Goal: Information Seeking & Learning: Learn about a topic

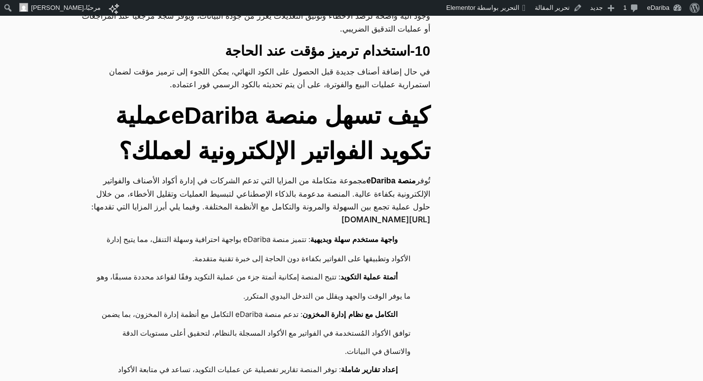
scroll to position [5277, 0]
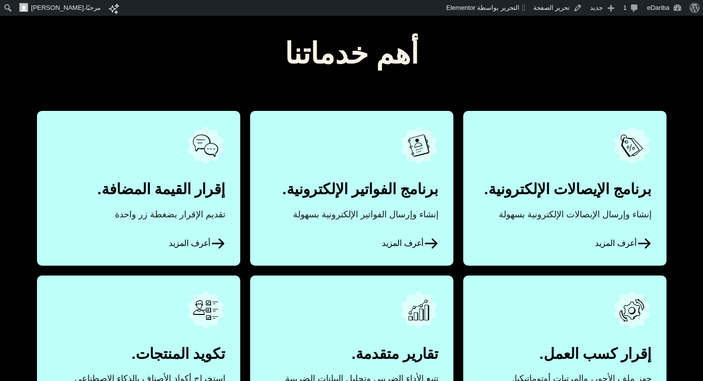
click at [639, 241] on icon at bounding box center [644, 243] width 15 height 15
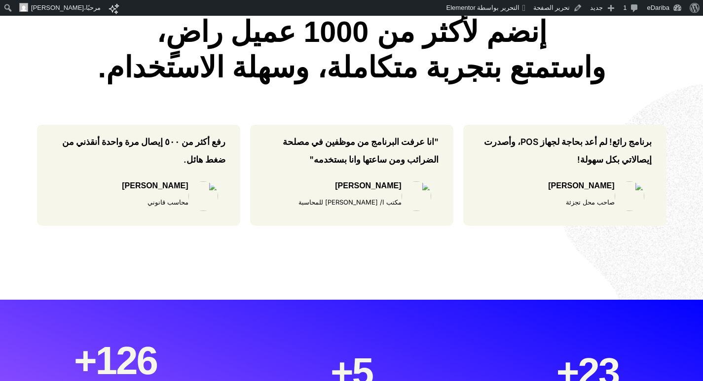
scroll to position [888, 0]
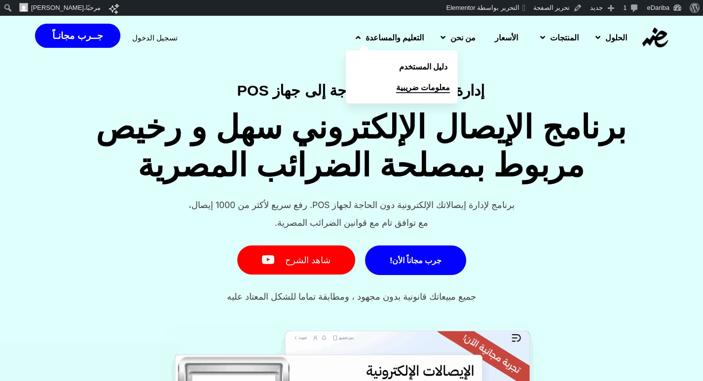
click at [396, 84] on span "معلومات ضريبية" at bounding box center [423, 87] width 54 height 12
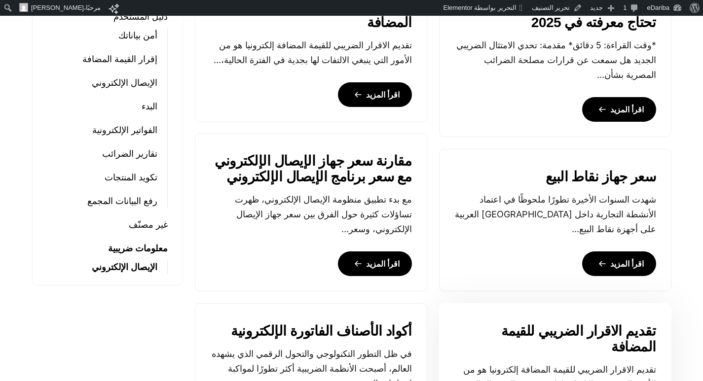
scroll to position [564, 0]
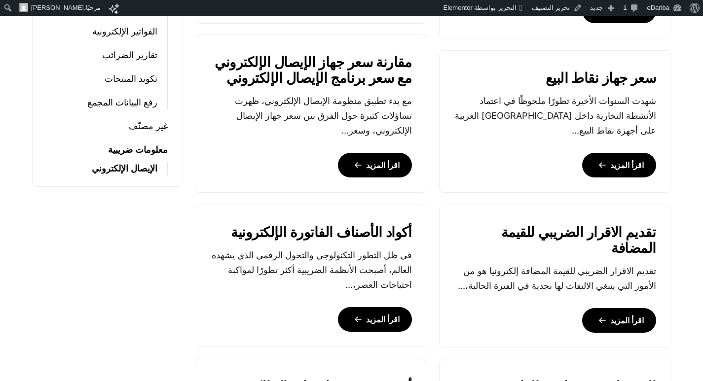
click at [128, 172] on link "الإيصال الإلكتروني" at bounding box center [125, 169] width 66 height 14
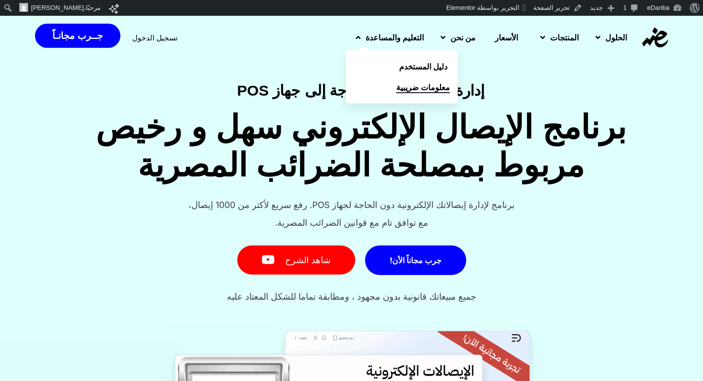
click at [396, 85] on span "معلومات ضريبية" at bounding box center [423, 87] width 54 height 12
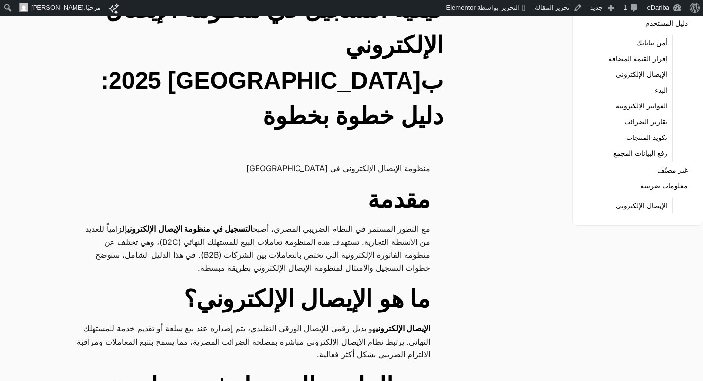
scroll to position [49, 0]
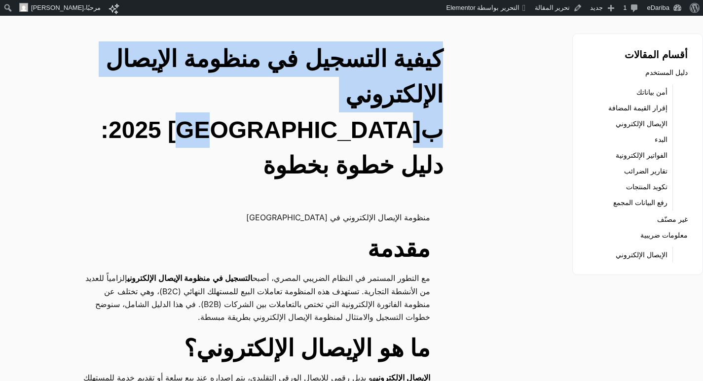
drag, startPoint x: 451, startPoint y: 51, endPoint x: 312, endPoint y: 99, distance: 147.7
click at [312, 99] on div "كيفية التسجيل في منظومة الإيصال الإلكتروني ب[GEOGRAPHIC_DATA] 2025: دليل خطوة ب…" at bounding box center [266, 114] width 378 height 146
copy h2 "كيفية التسجيل في منظومة الإيصال الإلكتروني ب[GEOGRAPHIC_DATA]"
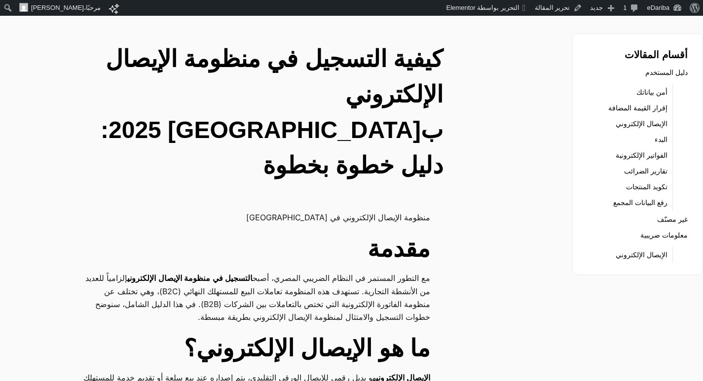
click at [568, 9] on link "تحرير المقالة" at bounding box center [559, 8] width 56 height 16
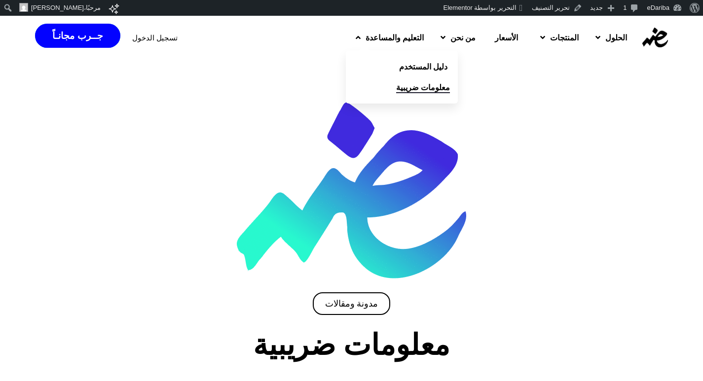
click at [396, 89] on span "معلومات ضريبية" at bounding box center [423, 87] width 54 height 12
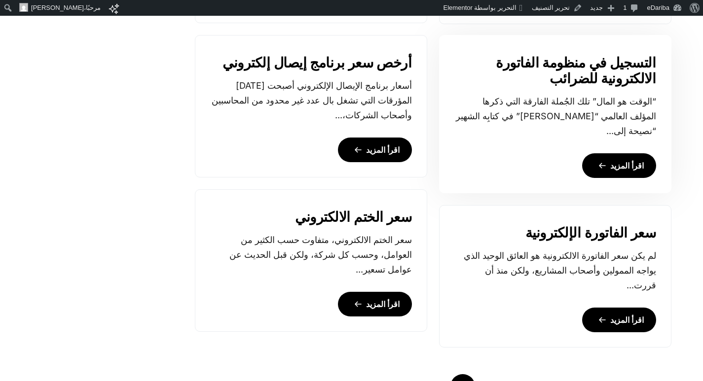
scroll to position [937, 0]
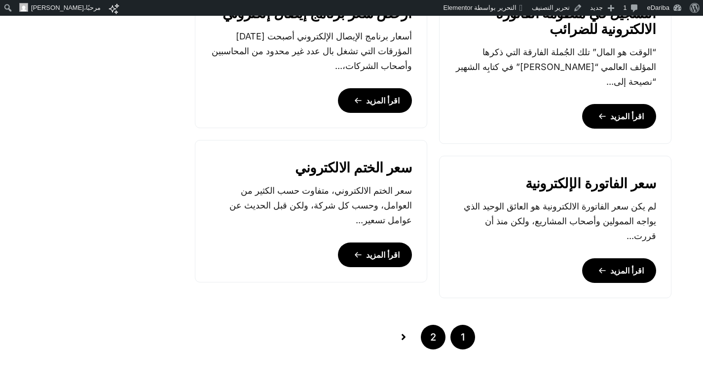
click at [434, 339] on link "2" at bounding box center [433, 337] width 25 height 25
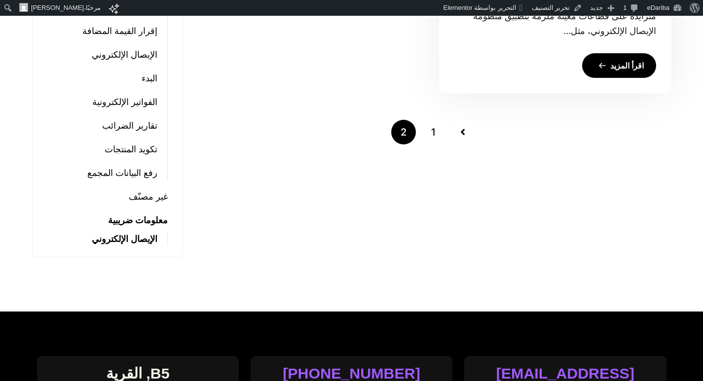
scroll to position [444, 0]
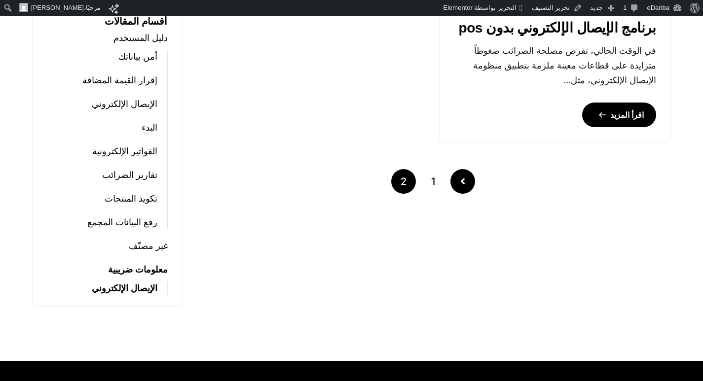
click at [463, 184] on icon "Posts pagination" at bounding box center [462, 182] width 5 height 10
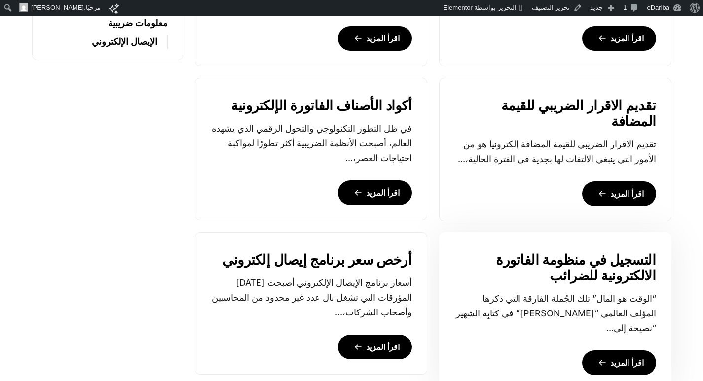
scroll to position [789, 0]
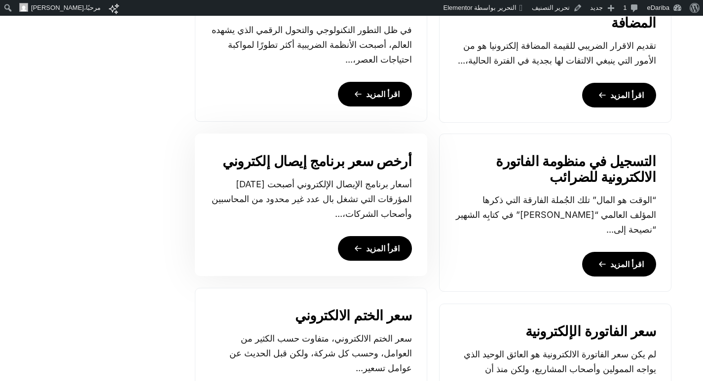
click at [385, 251] on link "اقرأ المزيد" at bounding box center [375, 248] width 74 height 25
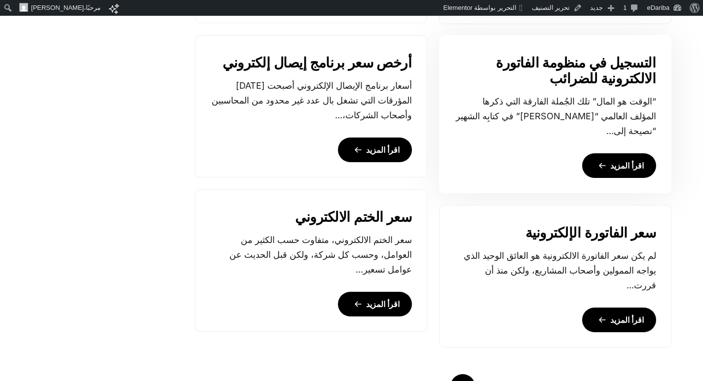
scroll to position [937, 0]
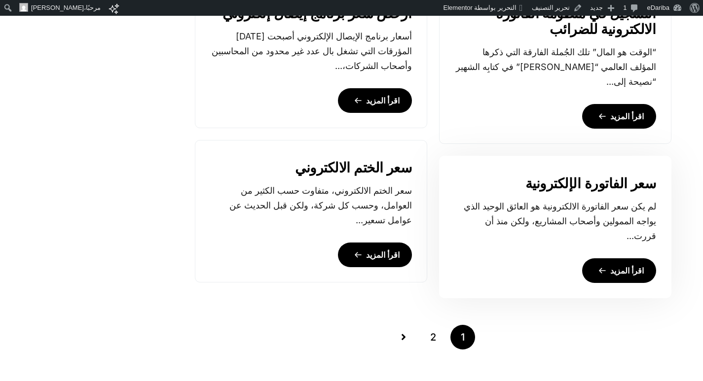
click at [619, 260] on link "اقرأ المزيد" at bounding box center [619, 270] width 74 height 25
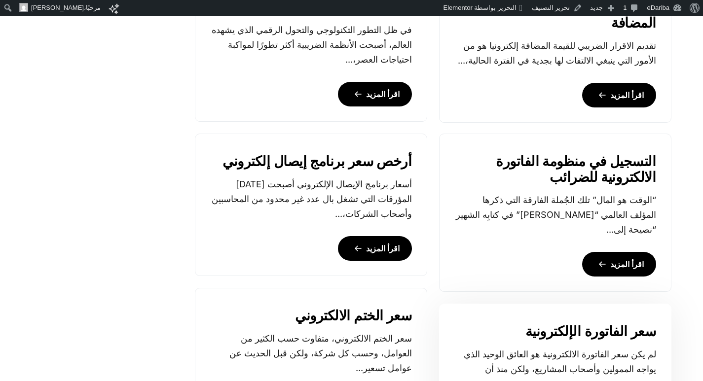
scroll to position [937, 0]
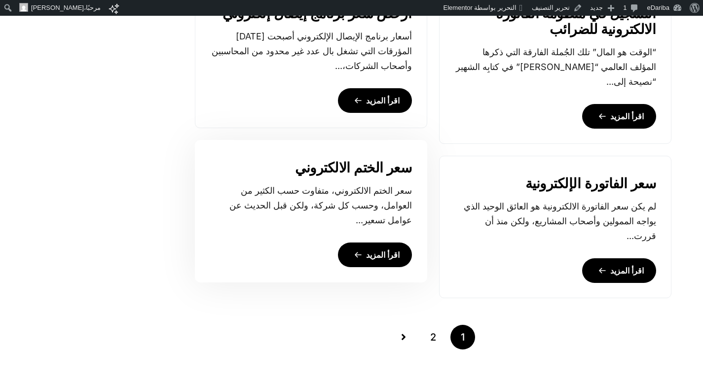
click at [366, 257] on link "اقرأ المزيد" at bounding box center [375, 255] width 74 height 25
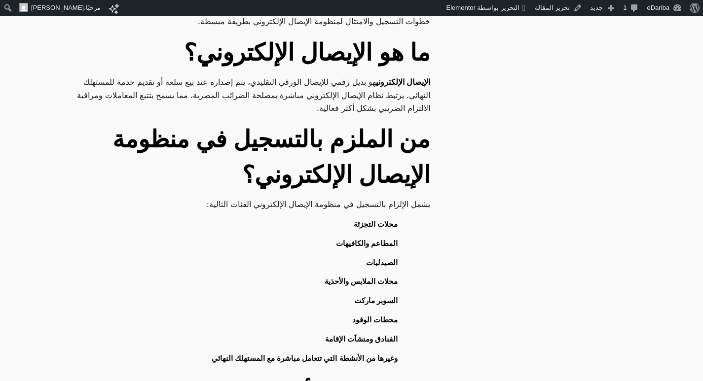
scroll to position [493, 0]
